Goal: Task Accomplishment & Management: Use online tool/utility

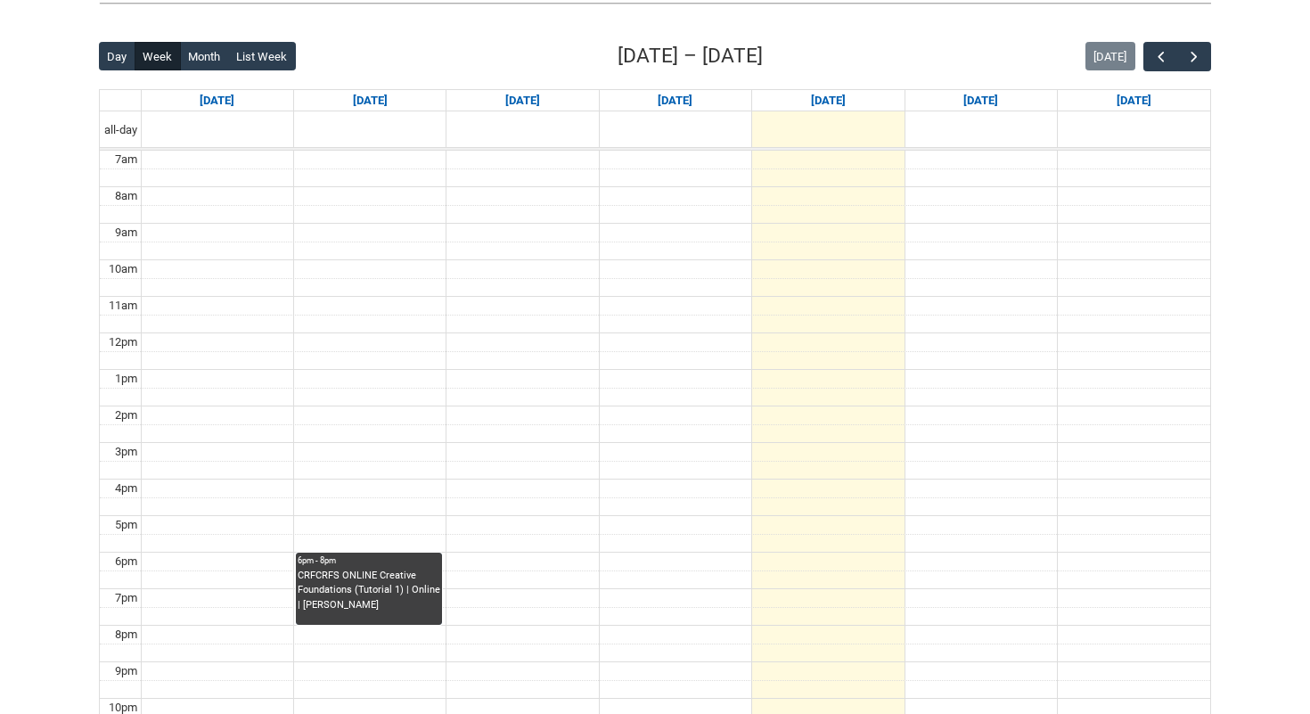
scroll to position [424, 0]
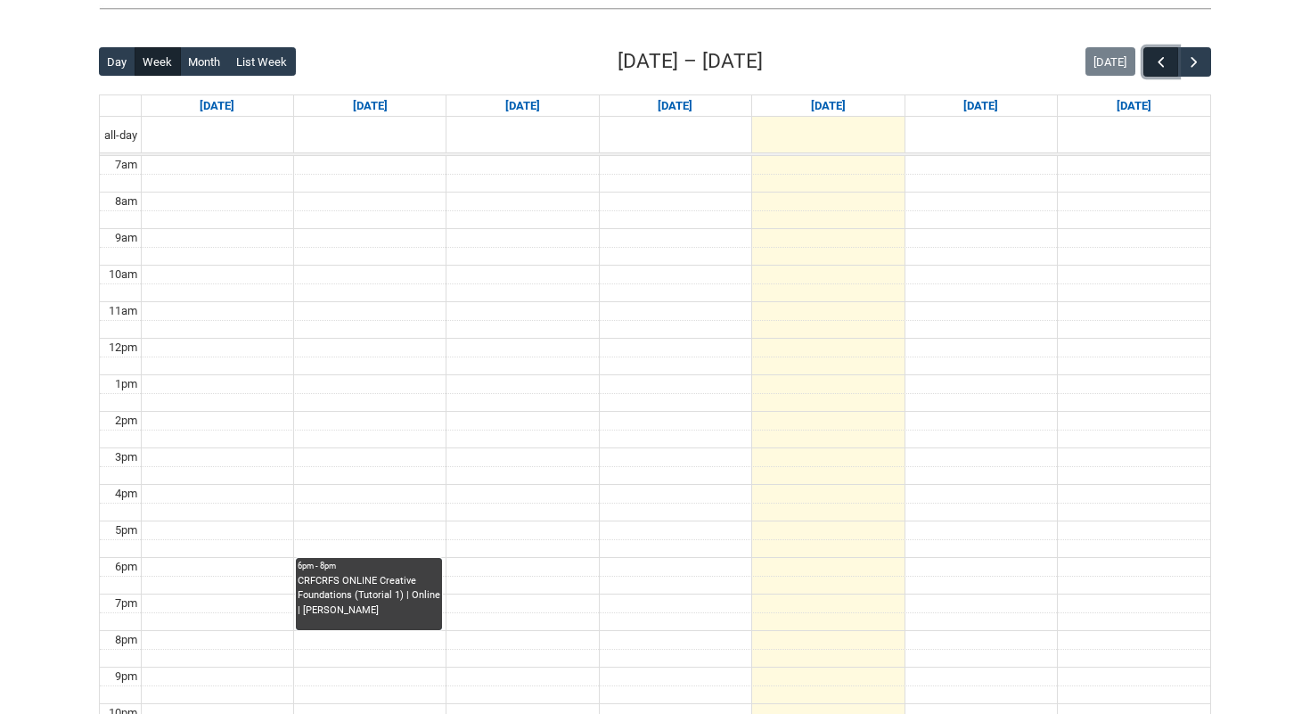
click at [1164, 50] on button "button" at bounding box center [1160, 61] width 34 height 29
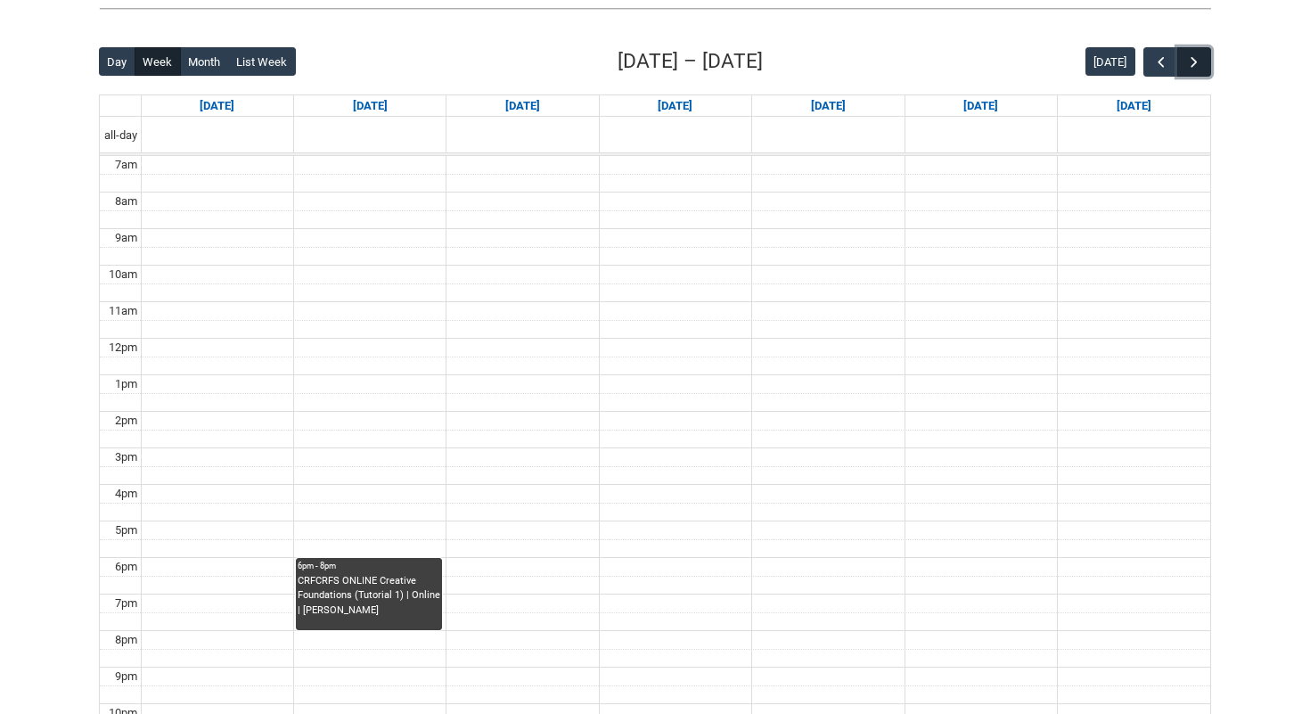
click at [1185, 53] on button "button" at bounding box center [1194, 61] width 34 height 29
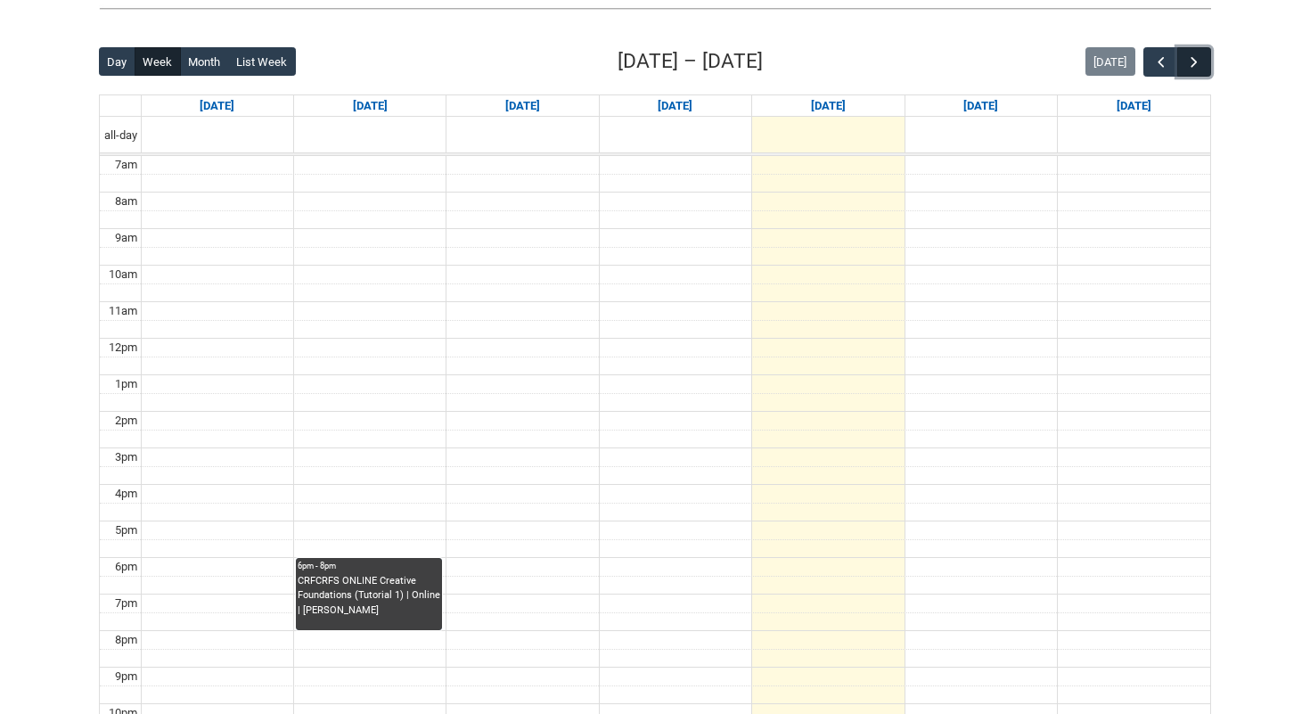
click at [1185, 53] on button "button" at bounding box center [1194, 61] width 34 height 29
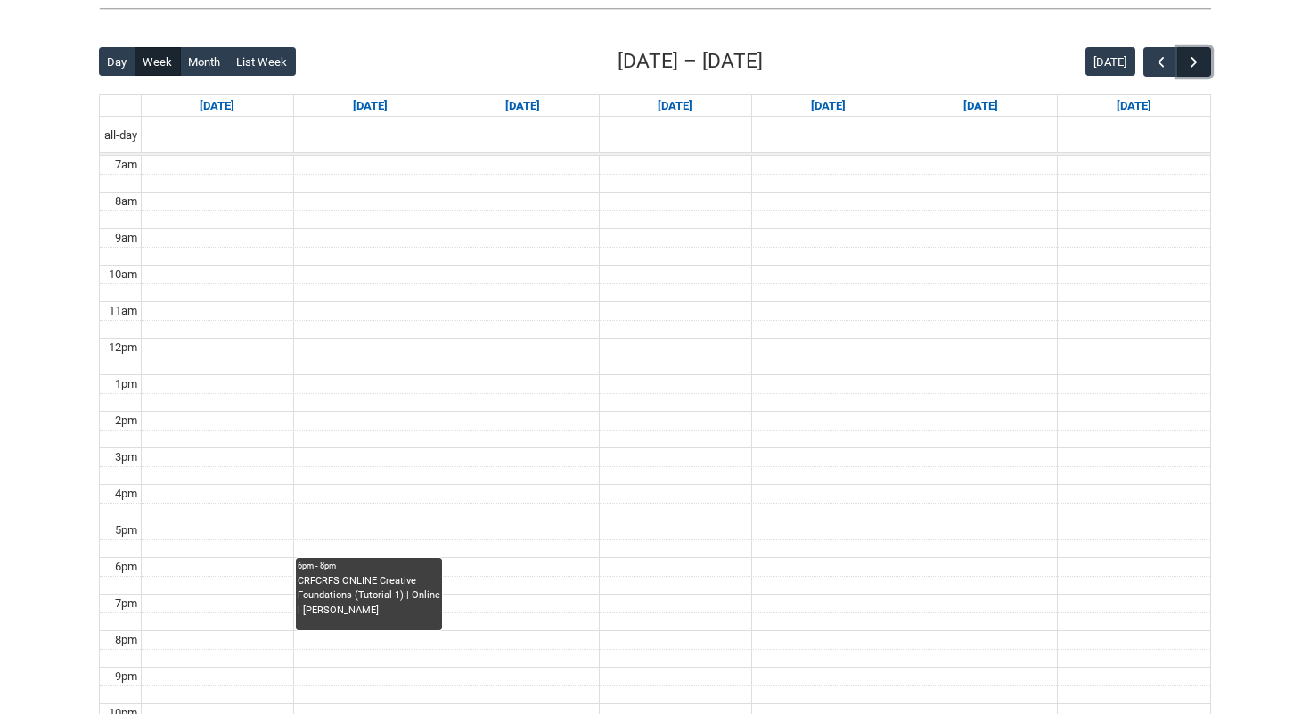
click at [1185, 53] on button "button" at bounding box center [1194, 61] width 34 height 29
click at [1153, 52] on button "button" at bounding box center [1160, 61] width 34 height 29
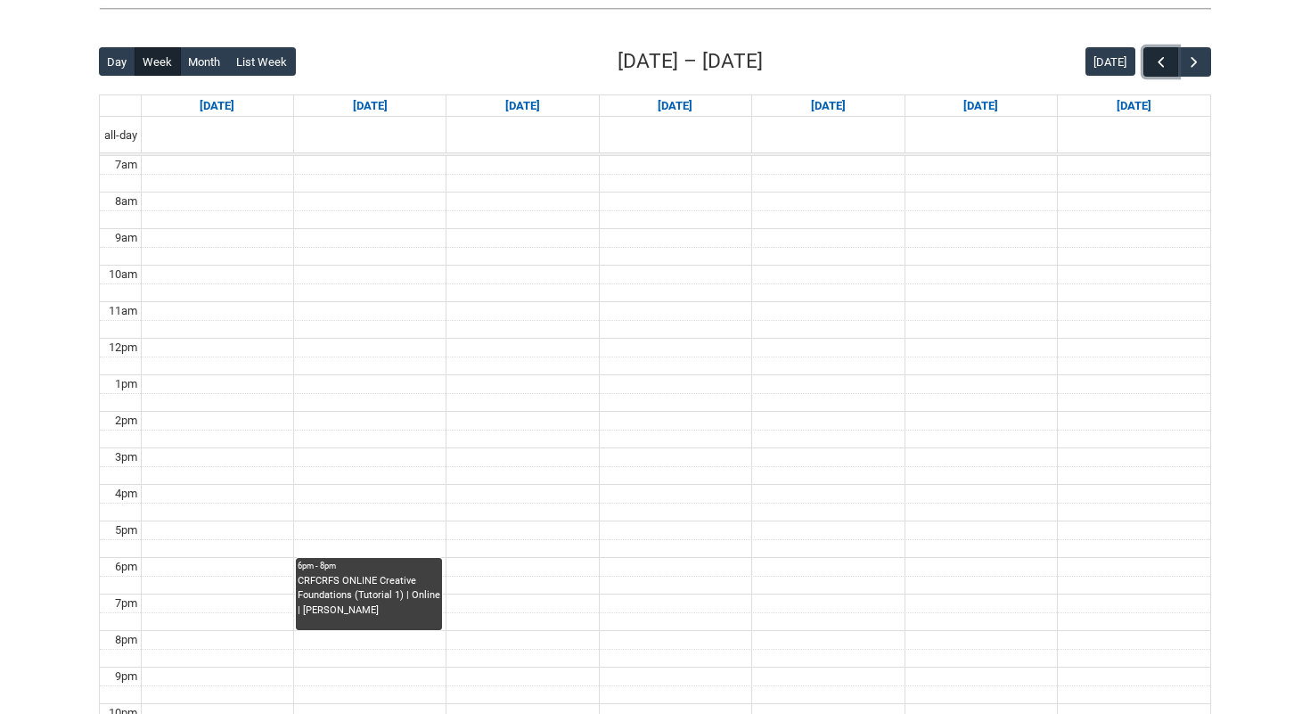
click at [1153, 52] on button "button" at bounding box center [1160, 61] width 34 height 29
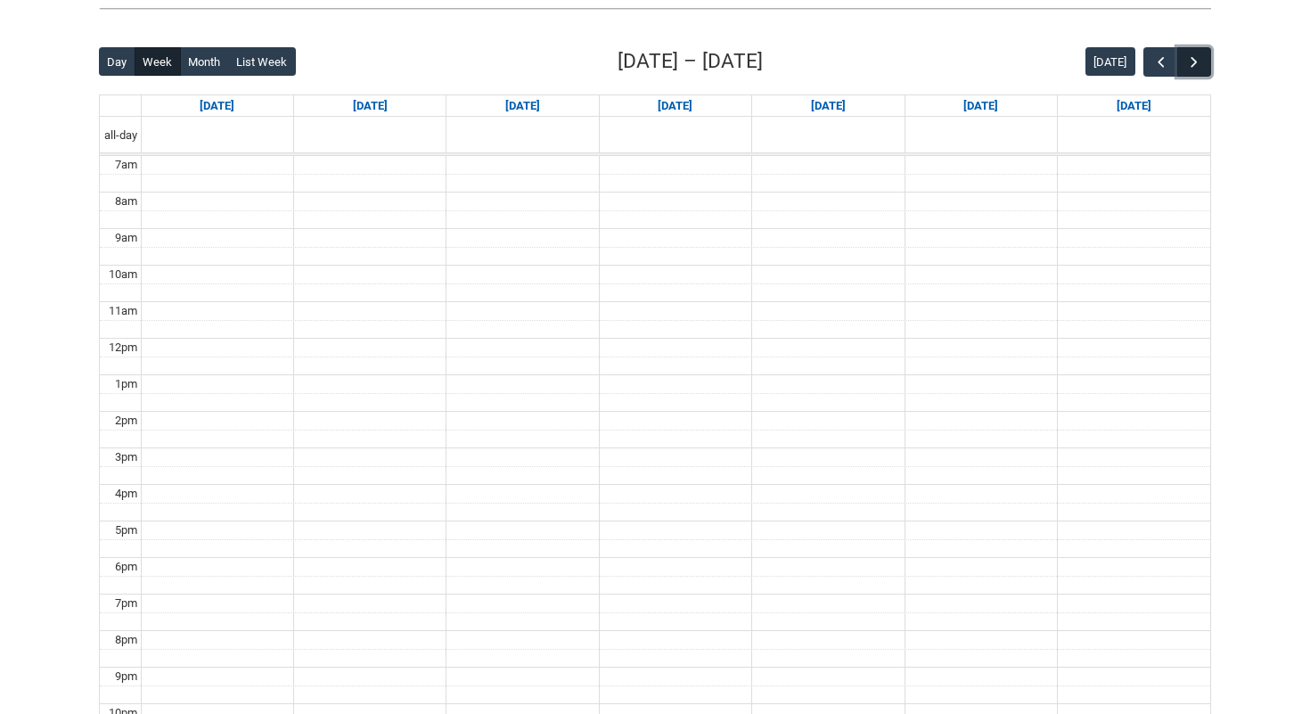
click at [1192, 51] on button "button" at bounding box center [1194, 61] width 34 height 29
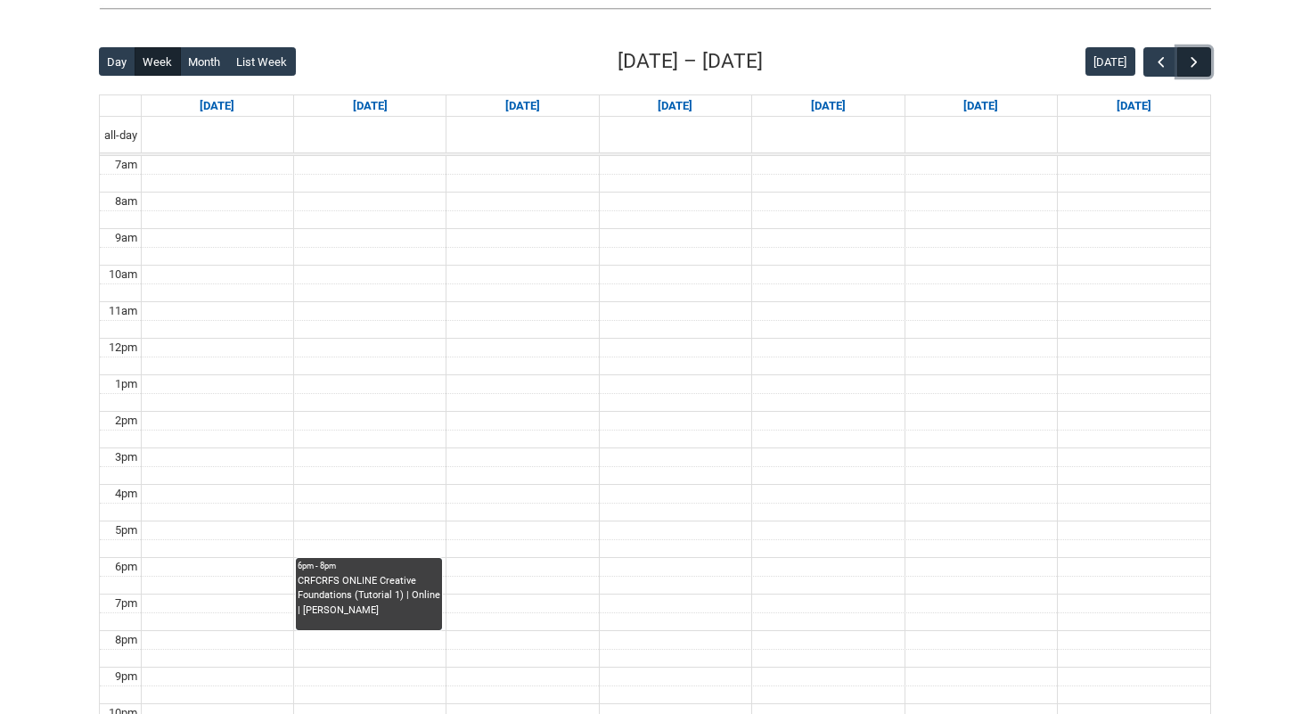
click at [1192, 51] on button "button" at bounding box center [1194, 61] width 34 height 29
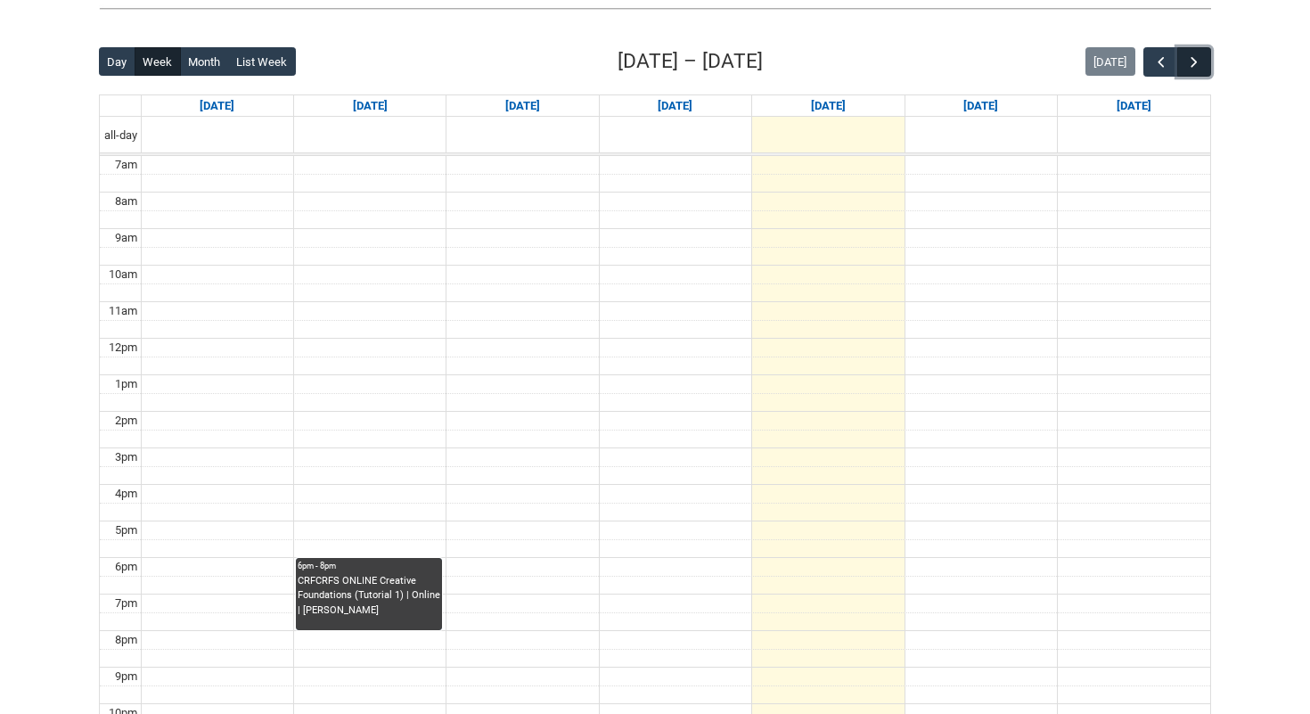
click at [1192, 51] on button "button" at bounding box center [1194, 61] width 34 height 29
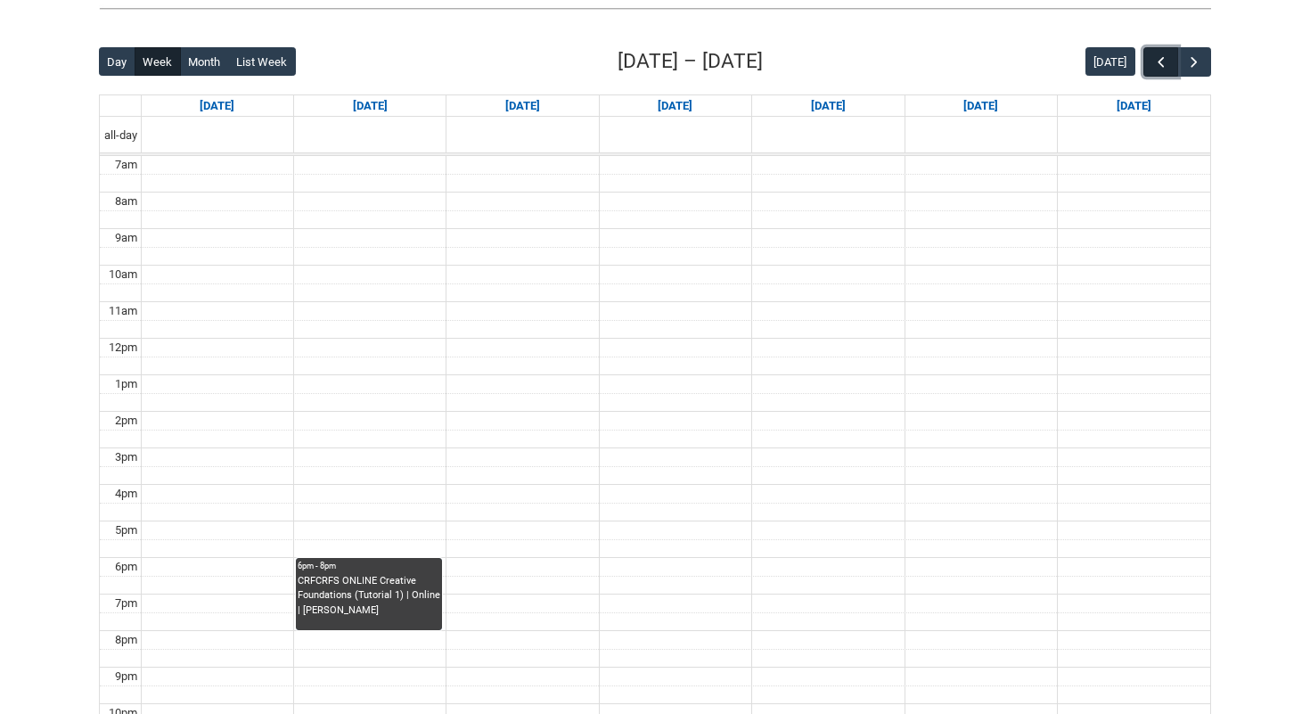
click at [1161, 55] on span "button" at bounding box center [1161, 62] width 18 height 18
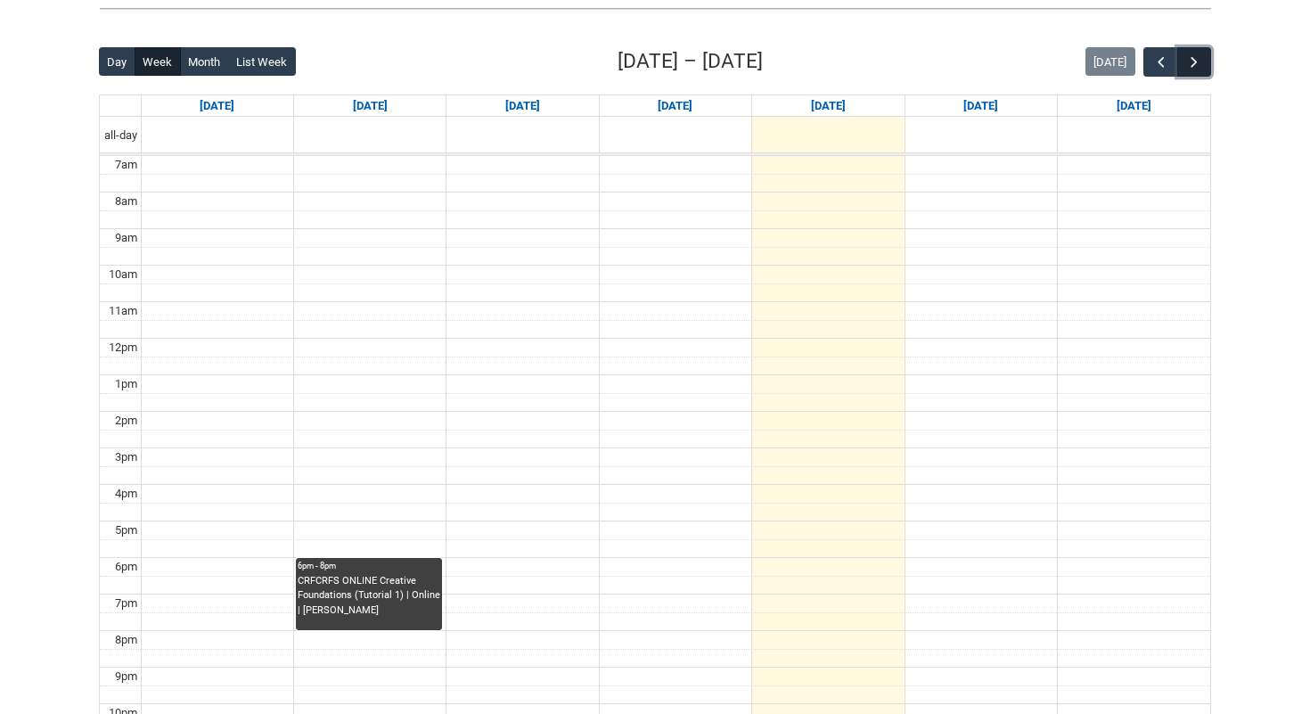
click at [1188, 65] on span "button" at bounding box center [1194, 62] width 18 height 18
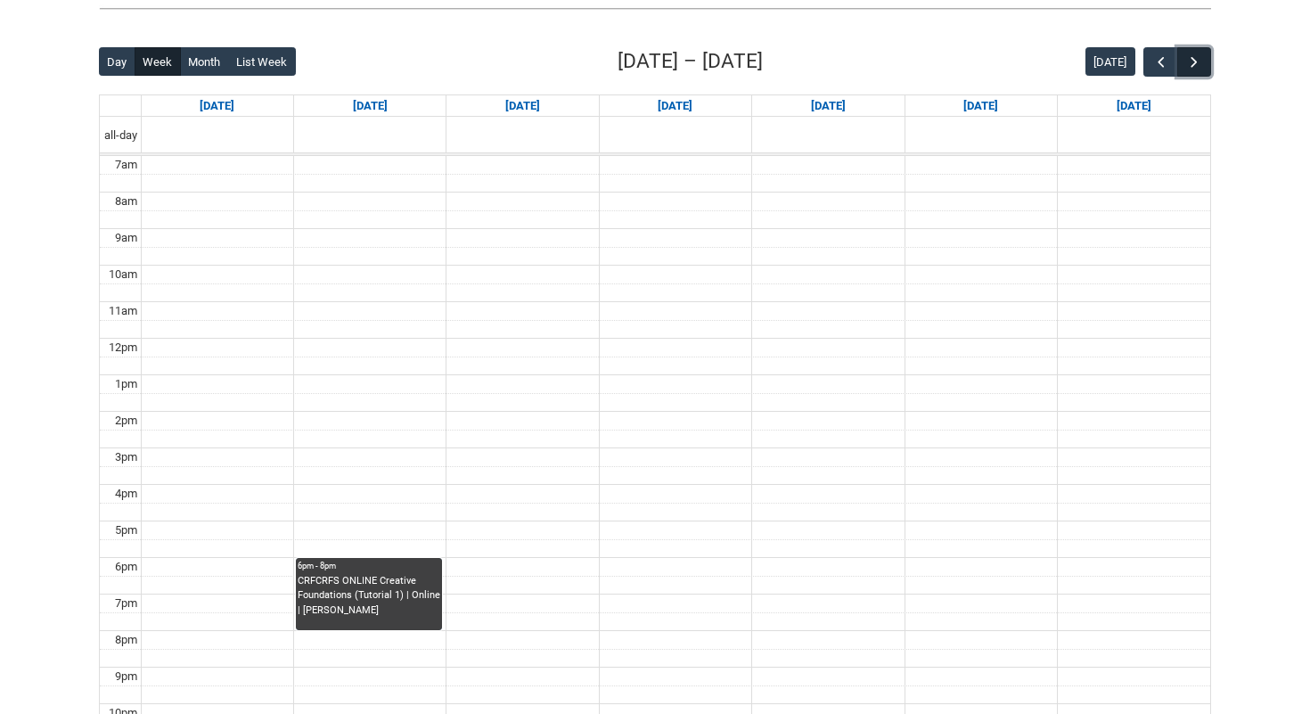
click at [1188, 65] on span "button" at bounding box center [1194, 62] width 18 height 18
click at [1188, 58] on span "button" at bounding box center [1194, 62] width 18 height 18
click at [1186, 58] on span "button" at bounding box center [1194, 62] width 18 height 18
click at [1182, 58] on button "button" at bounding box center [1194, 61] width 34 height 29
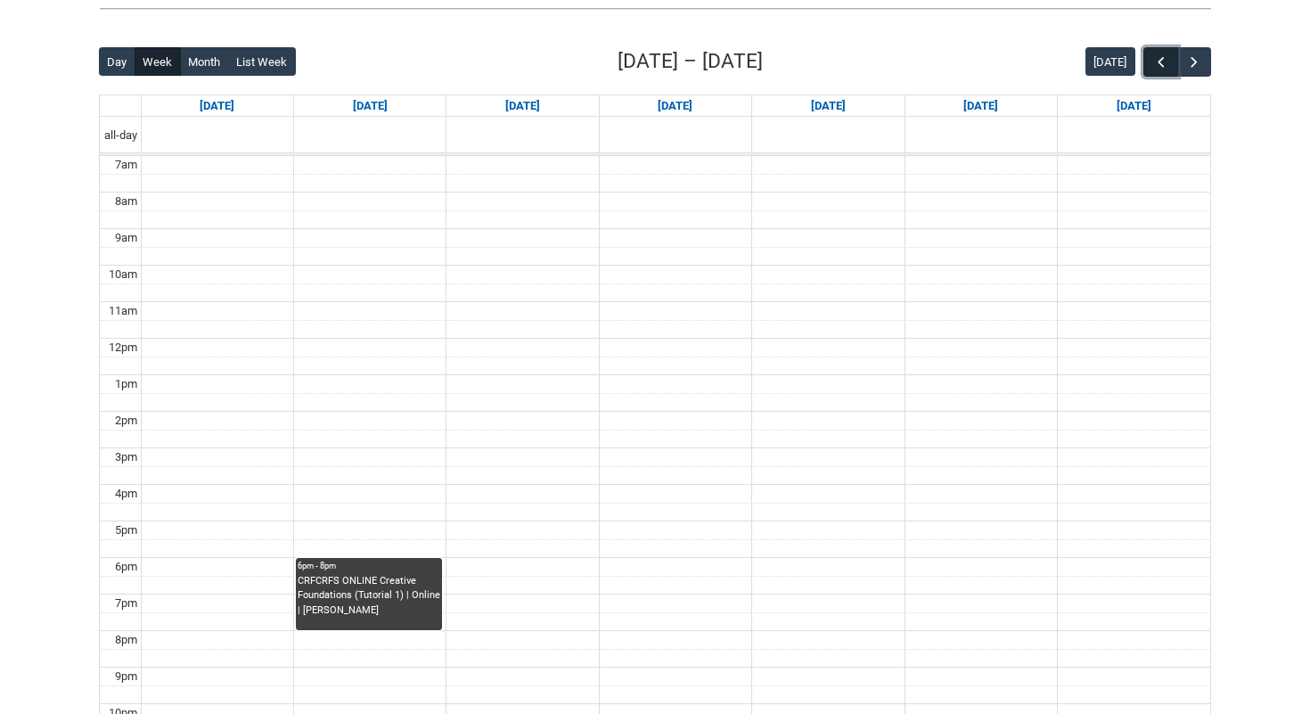
click at [1155, 57] on span "button" at bounding box center [1161, 62] width 18 height 18
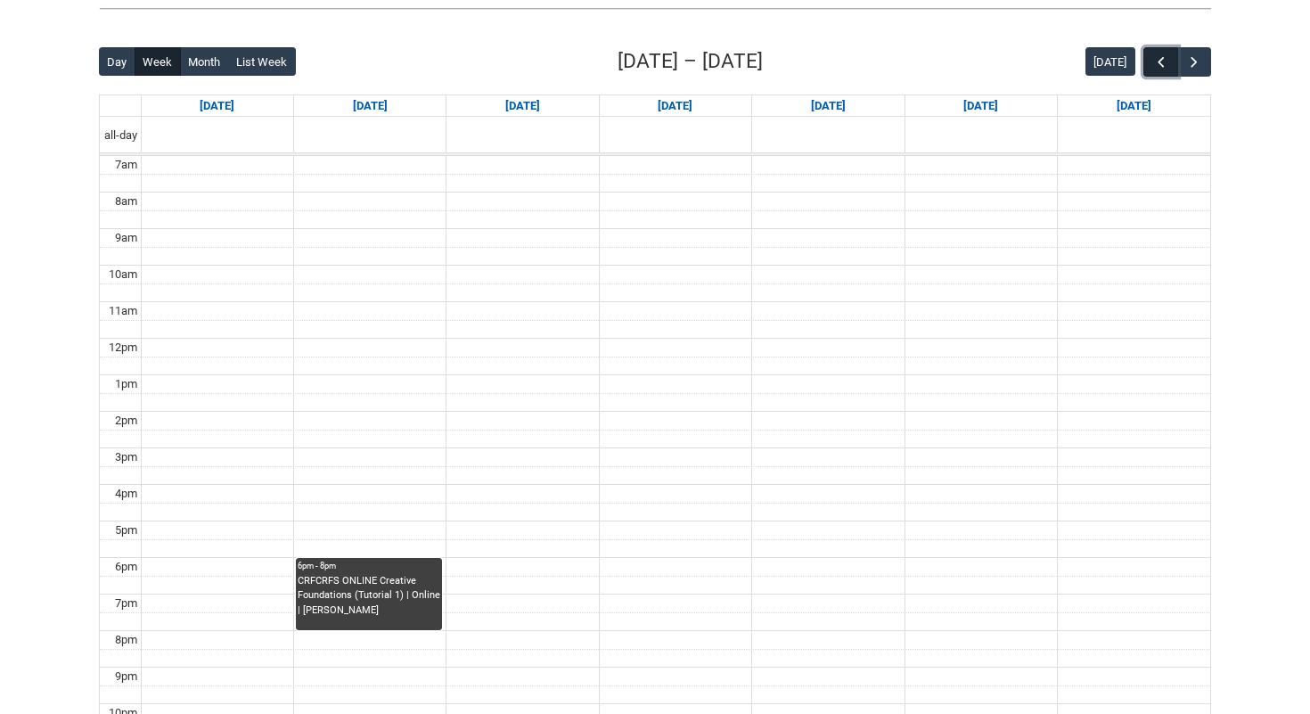
click at [1155, 57] on span "button" at bounding box center [1161, 62] width 18 height 18
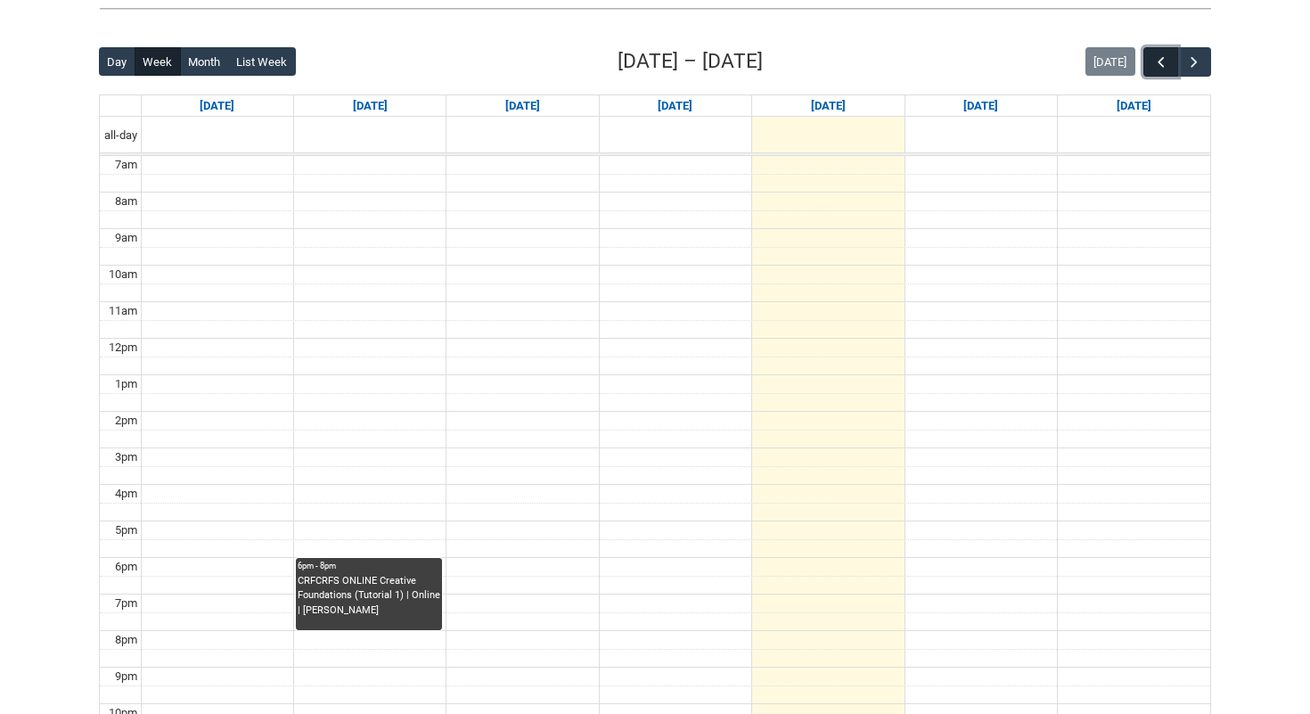
click at [1155, 57] on span "button" at bounding box center [1161, 62] width 18 height 18
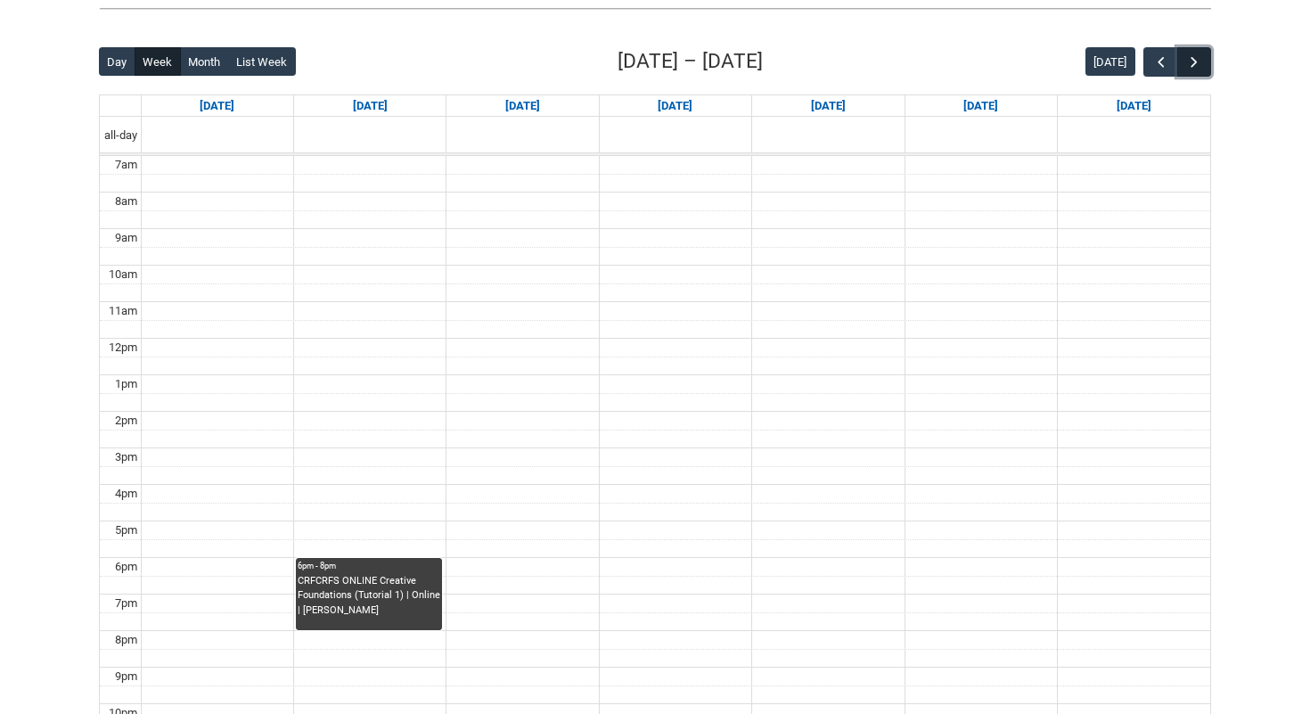
click at [1204, 56] on button "button" at bounding box center [1194, 61] width 34 height 29
